Goal: Complete application form

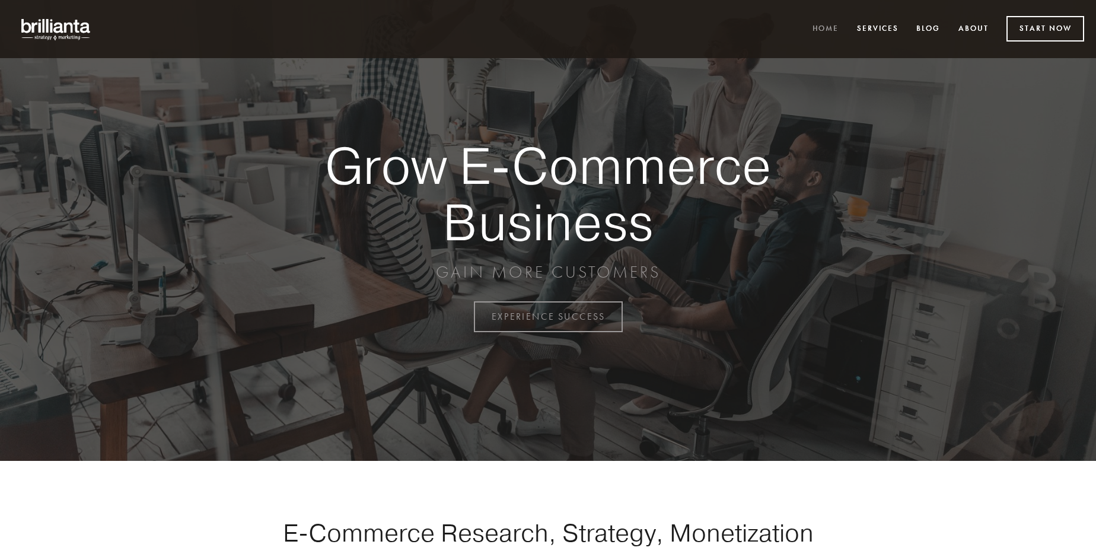
scroll to position [3108, 0]
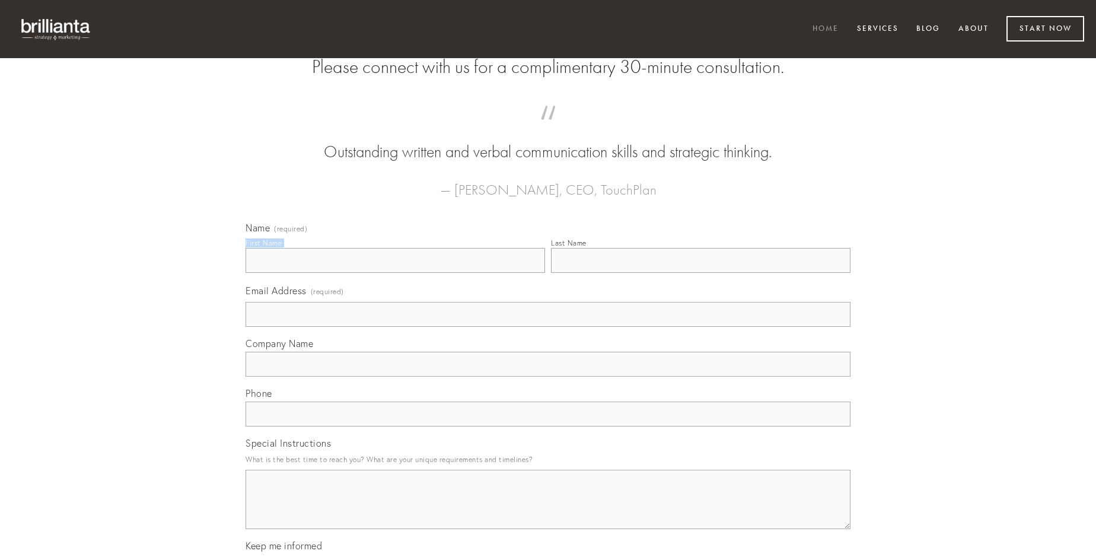
type input "[PERSON_NAME]"
click at [700, 273] on input "Last Name" at bounding box center [700, 260] width 299 height 25
type input "[PERSON_NAME]"
click at [548, 327] on input "Email Address (required)" at bounding box center [547, 314] width 605 height 25
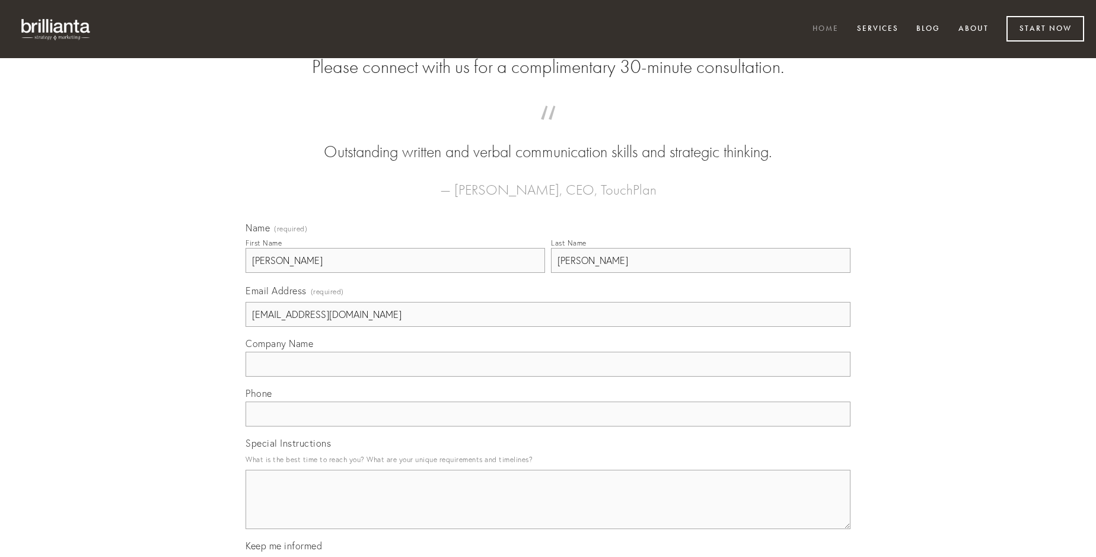
type input "[EMAIL_ADDRESS][DOMAIN_NAME]"
click at [548, 376] on input "Company Name" at bounding box center [547, 364] width 605 height 25
type input "demitto"
click at [548, 426] on input "text" at bounding box center [547, 413] width 605 height 25
click at [548, 510] on textarea "Special Instructions" at bounding box center [547, 499] width 605 height 59
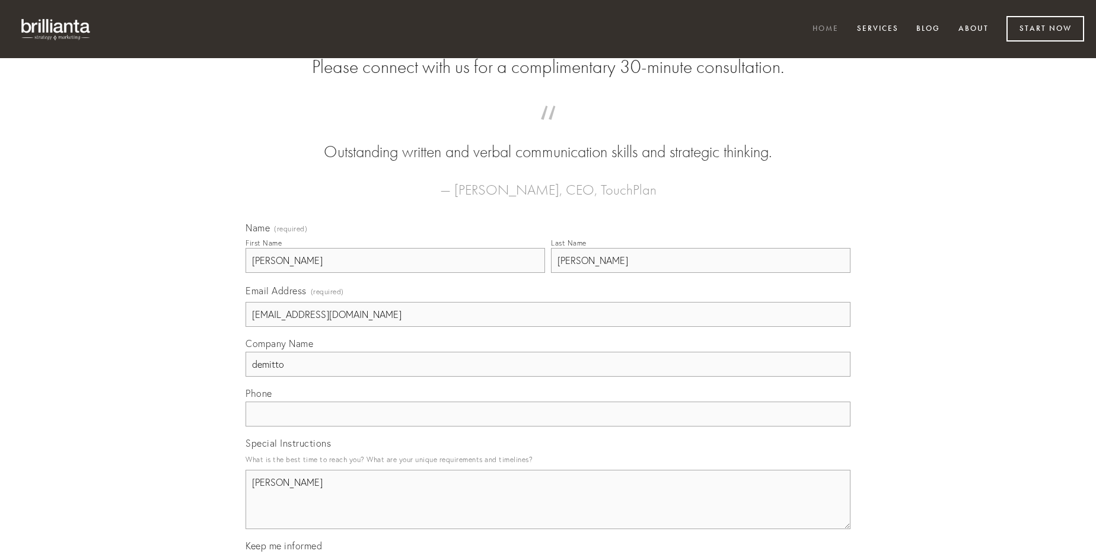
type textarea "[PERSON_NAME]"
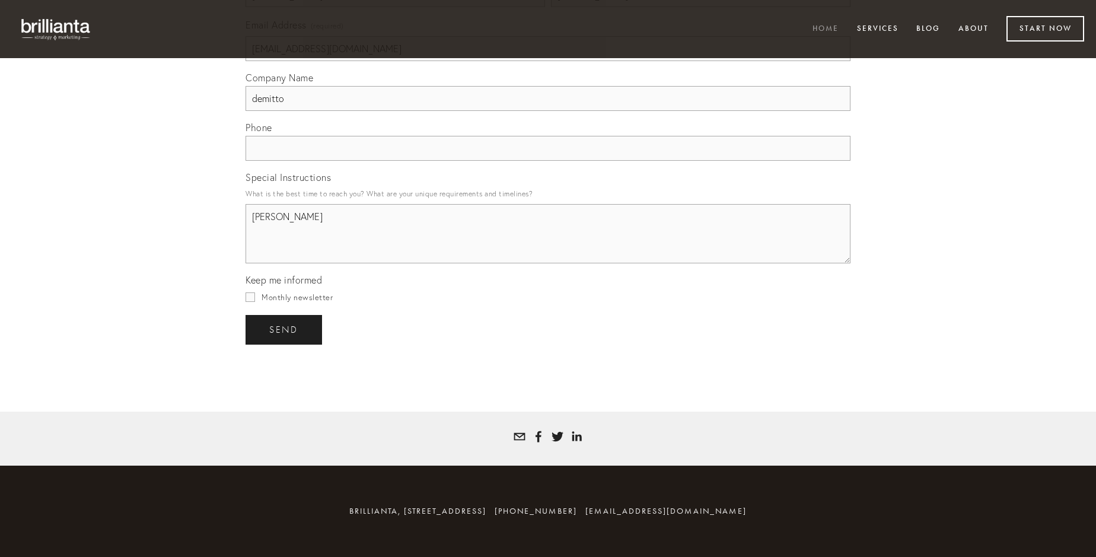
click at [285, 329] on span "send" at bounding box center [283, 329] width 29 height 11
